Goal: Feedback & Contribution: Contribute content

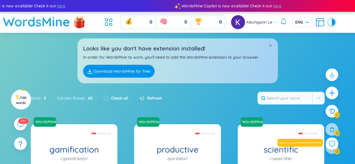
click at [344, 7] on span at bounding box center [346, 5] width 5 height 5
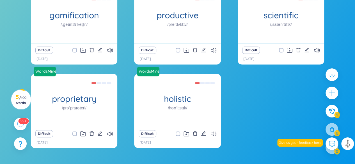
scroll to position [122, 0]
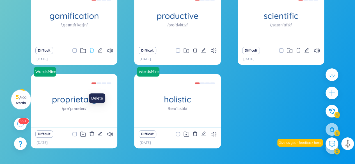
click at [94, 53] on icon "delete" at bounding box center [91, 50] width 5 height 5
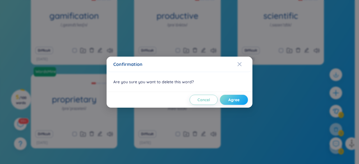
click at [235, 101] on span "Agree" at bounding box center [233, 100] width 11 height 6
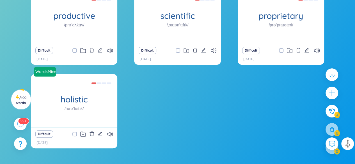
checkbox input "true"
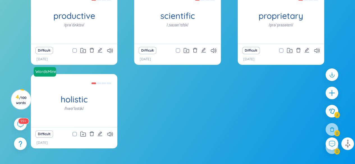
checkbox input "true"
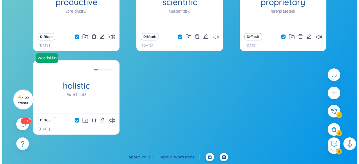
scroll to position [159, 0]
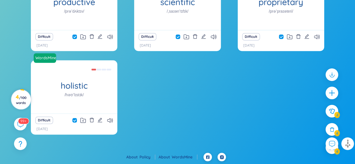
click at [22, 96] on span "/ 100 words" at bounding box center [21, 100] width 10 height 9
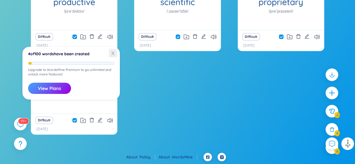
click at [115, 52] on span "X" at bounding box center [112, 53] width 8 height 9
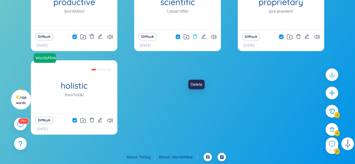
click at [197, 39] on icon "delete" at bounding box center [194, 36] width 5 height 5
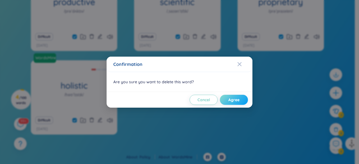
click at [229, 103] on span "Agree" at bounding box center [233, 100] width 11 height 6
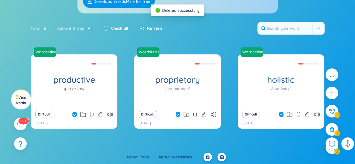
click at [128, 25] on div "Check all" at bounding box center [116, 28] width 24 height 6
click at [108, 26] on input "checkbox" at bounding box center [106, 28] width 4 height 4
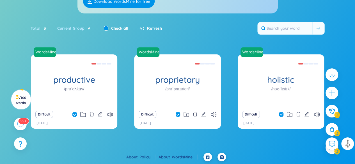
click at [108, 26] on input "checkbox" at bounding box center [106, 28] width 4 height 4
checkbox input "false"
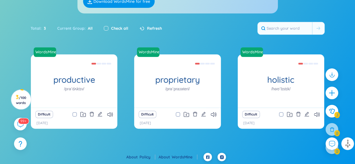
click at [108, 26] on input "checkbox" at bounding box center [106, 28] width 4 height 4
checkbox input "true"
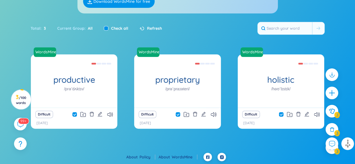
click at [108, 26] on input "checkbox" at bounding box center [106, 28] width 4 height 4
checkbox input "false"
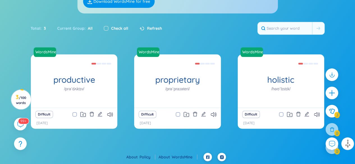
click at [108, 26] on input "checkbox" at bounding box center [106, 28] width 4 height 4
checkbox input "true"
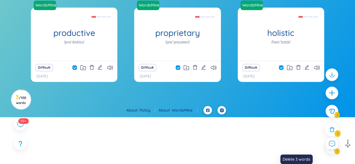
click at [329, 136] on div at bounding box center [332, 129] width 14 height 14
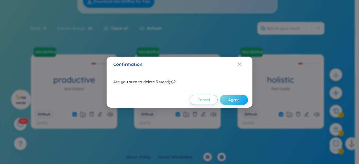
click at [229, 100] on span "Agree" at bounding box center [233, 100] width 11 height 6
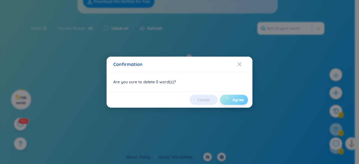
checkbox input "false"
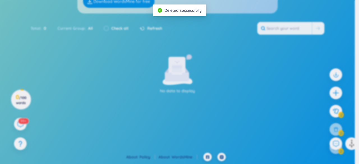
scroll to position [109, 0]
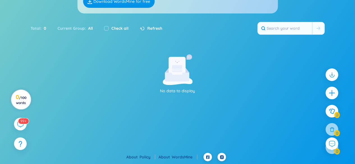
click at [25, 96] on span "/ 100 words" at bounding box center [21, 100] width 10 height 9
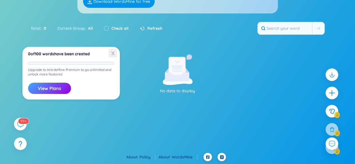
click at [113, 52] on span "X" at bounding box center [112, 53] width 8 height 9
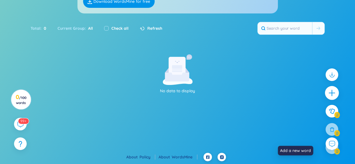
click at [328, 97] on icon "plus" at bounding box center [332, 93] width 8 height 8
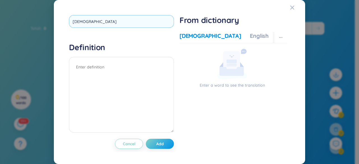
type input "charitable"
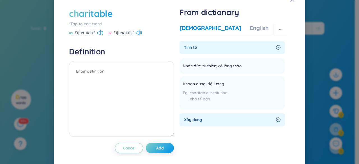
click at [276, 50] on icon "right-circle" at bounding box center [278, 47] width 4 height 4
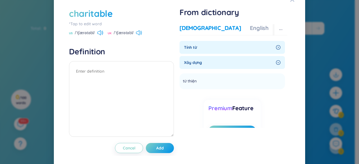
click at [276, 50] on icon "right-circle" at bounding box center [278, 47] width 4 height 4
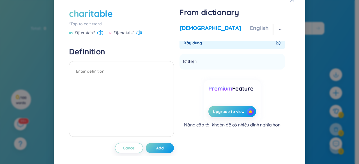
scroll to position [0, 0]
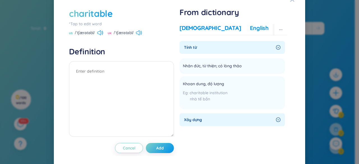
click at [250, 32] on div "English" at bounding box center [259, 28] width 19 height 8
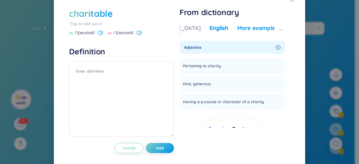
click at [258, 32] on div "More examples" at bounding box center [257, 28] width 41 height 8
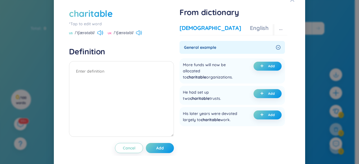
click at [200, 32] on div "[DEMOGRAPHIC_DATA]" at bounding box center [209, 28] width 61 height 8
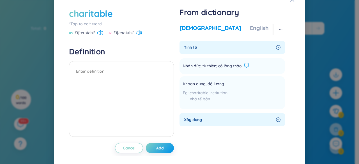
click at [248, 68] on icon at bounding box center [246, 65] width 4 height 4
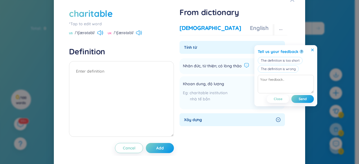
click at [314, 51] on icon at bounding box center [312, 49] width 3 height 3
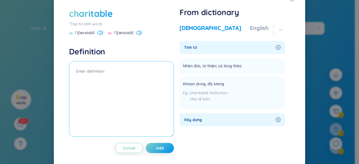
click at [134, 85] on textarea at bounding box center [121, 99] width 105 height 76
click at [87, 94] on textarea "(adj)" at bounding box center [121, 99] width 105 height 76
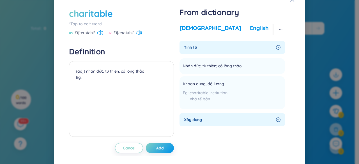
click at [250, 32] on div "English" at bounding box center [259, 28] width 19 height 8
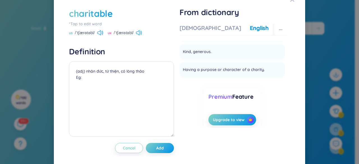
scroll to position [33, 0]
click at [262, 32] on div "More examples" at bounding box center [257, 28] width 41 height 8
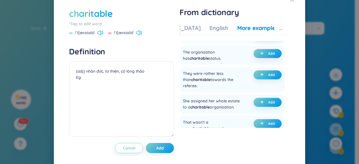
scroll to position [143, 0]
click at [253, 58] on button "Add" at bounding box center [267, 53] width 28 height 9
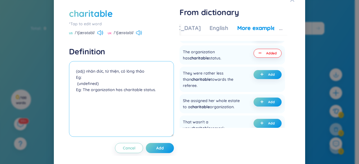
click at [111, 97] on textarea "(adj) nhân đức, từ thiện, có lòng thảo Eg: (undefined) Eg: The organization has…" at bounding box center [121, 99] width 105 height 76
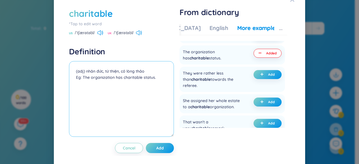
click at [160, 96] on textarea "(adj) nhân đức, từ thiện, có lòng thảo Eg: The organization has charitable stat…" at bounding box center [121, 99] width 105 height 76
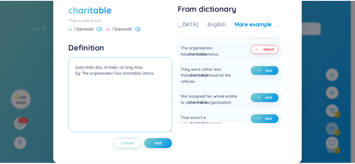
scroll to position [34, 0]
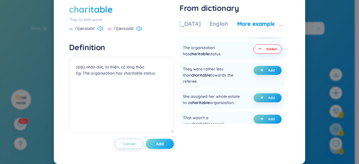
click at [156, 145] on button "Add" at bounding box center [160, 144] width 28 height 10
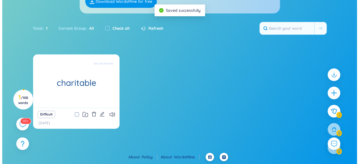
scroll to position [119, 0]
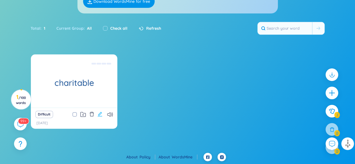
click at [102, 115] on icon "edit" at bounding box center [99, 114] width 5 height 5
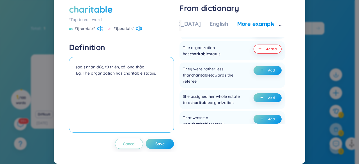
click at [108, 111] on textarea "(adj) nhân đức, từ thiện, có lòng thảo Eg: The organization has charitable stat…" at bounding box center [121, 95] width 105 height 76
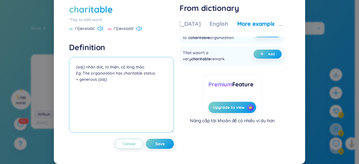
scroll to position [217, 0]
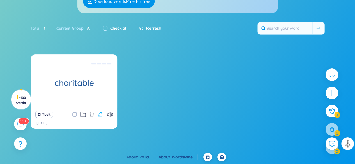
click at [102, 113] on icon "edit" at bounding box center [99, 114] width 5 height 5
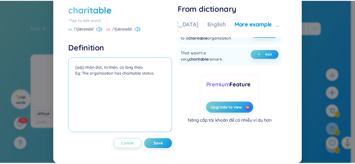
scroll to position [34, 0]
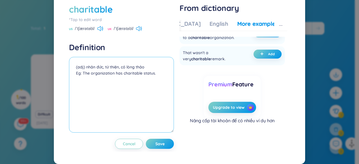
click at [140, 84] on textarea "(adj) nhân đức, từ thiện, có lòng thảo Eg: The organization has charitable stat…" at bounding box center [121, 95] width 105 height 76
type textarea "(adj) nhân đức, từ thiện, có lòng thảo Eg: The organization has charitable stat…"
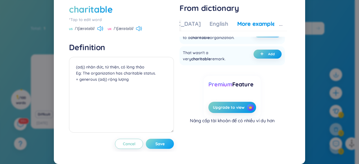
click at [164, 140] on button "Save" at bounding box center [160, 144] width 28 height 10
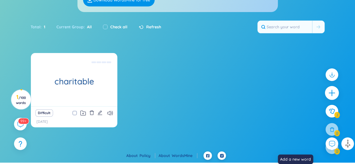
click at [328, 97] on icon "plus" at bounding box center [332, 93] width 8 height 8
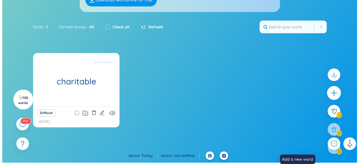
scroll to position [24, 0]
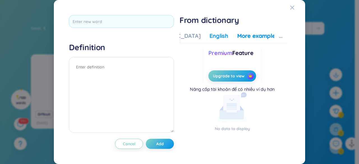
click at [209, 40] on div "English" at bounding box center [218, 36] width 19 height 8
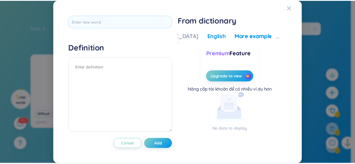
scroll to position [0, 0]
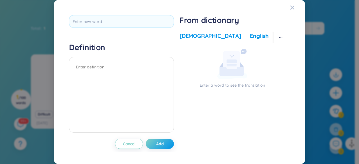
click at [197, 40] on div "[DEMOGRAPHIC_DATA]" at bounding box center [209, 36] width 61 height 8
click at [290, 9] on icon "Close" at bounding box center [292, 7] width 4 height 4
